Goal: Use online tool/utility

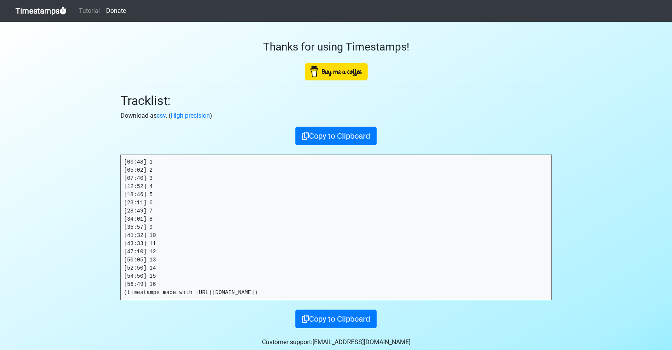
click at [50, 15] on link "Timestamps" at bounding box center [41, 11] width 51 height 16
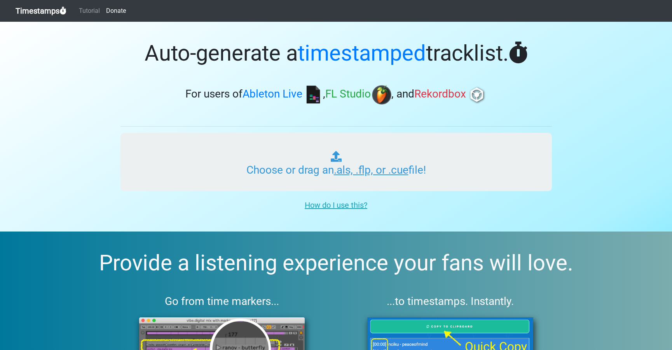
type input "C:\fakepath\NOR #531 (INSOMNIAC).als"
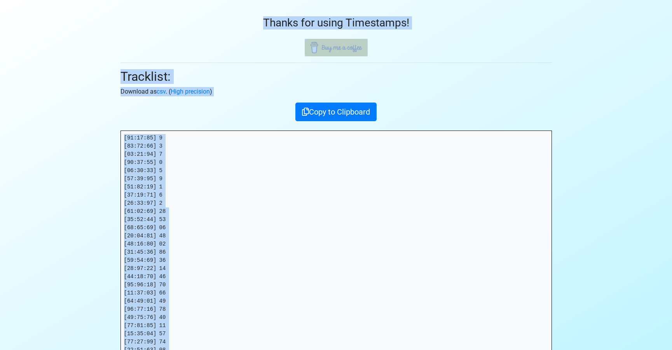
scroll to position [1, 0]
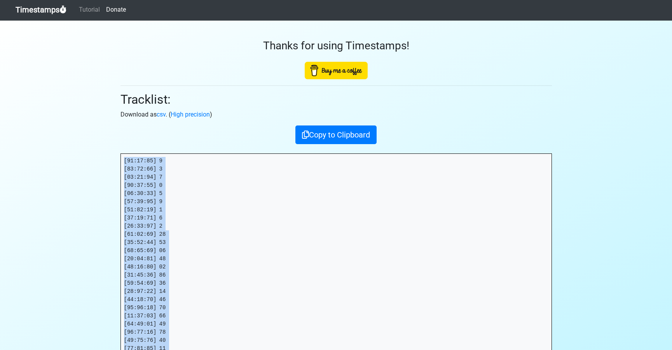
drag, startPoint x: 169, startPoint y: 246, endPoint x: 120, endPoint y: 161, distance: 98.0
